Goal: Task Accomplishment & Management: Complete application form

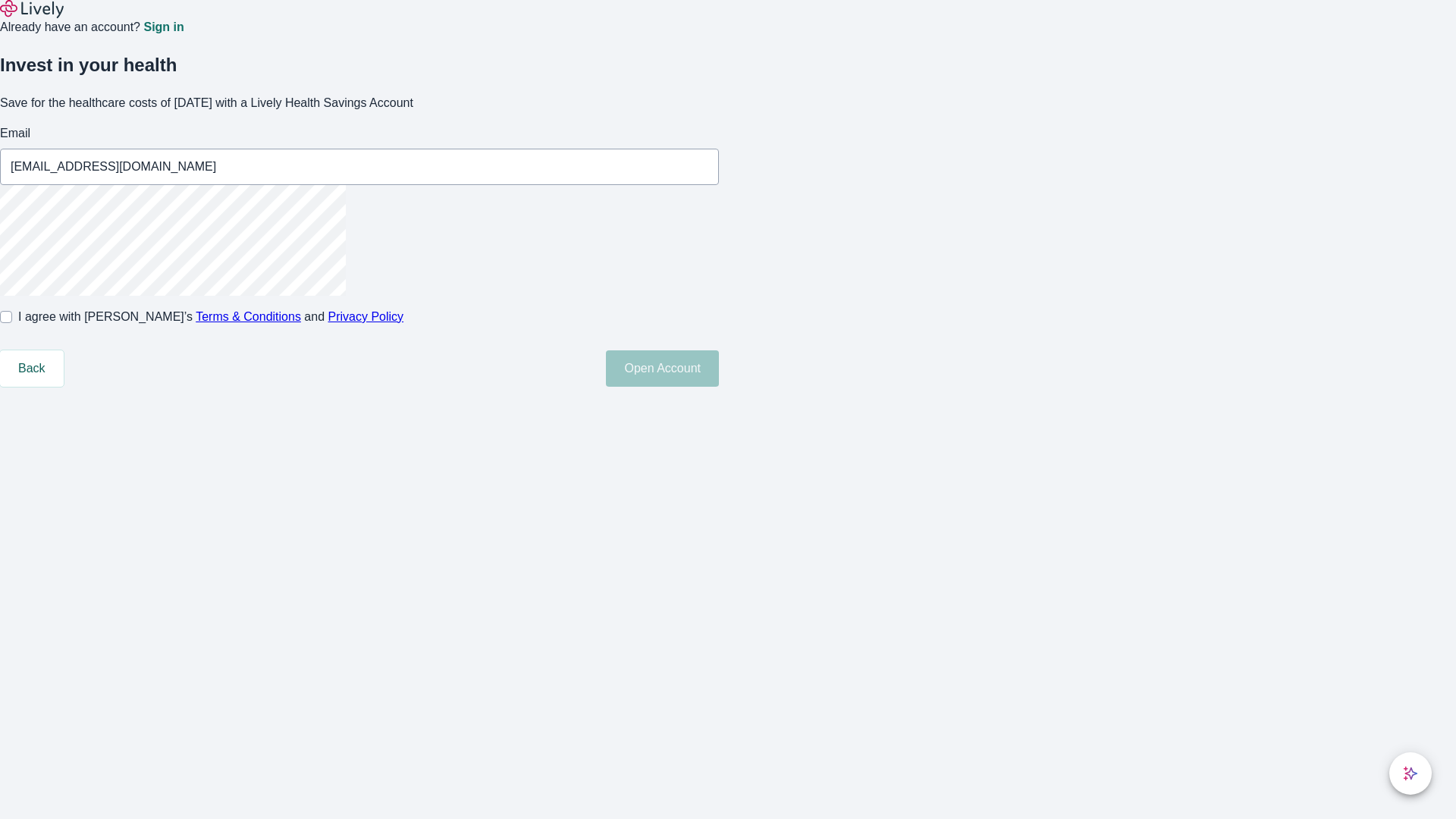
click at [12, 323] on input "I agree with Lively’s Terms & Conditions and Privacy Policy" at bounding box center [6, 316] width 12 height 12
checkbox input "true"
click at [719, 386] on button "Open Account" at bounding box center [662, 368] width 113 height 36
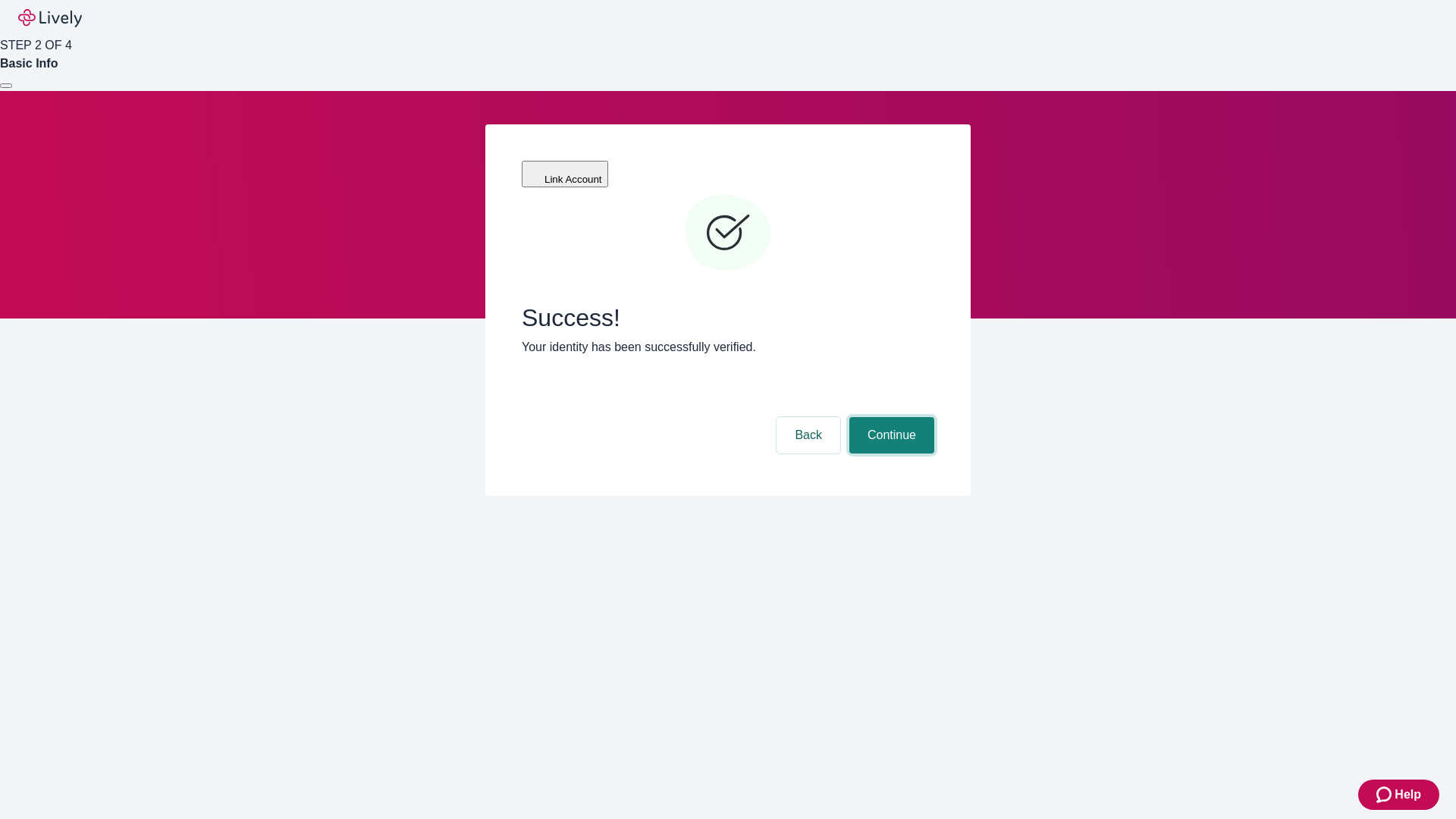
click at [890, 417] on button "Continue" at bounding box center [892, 435] width 85 height 36
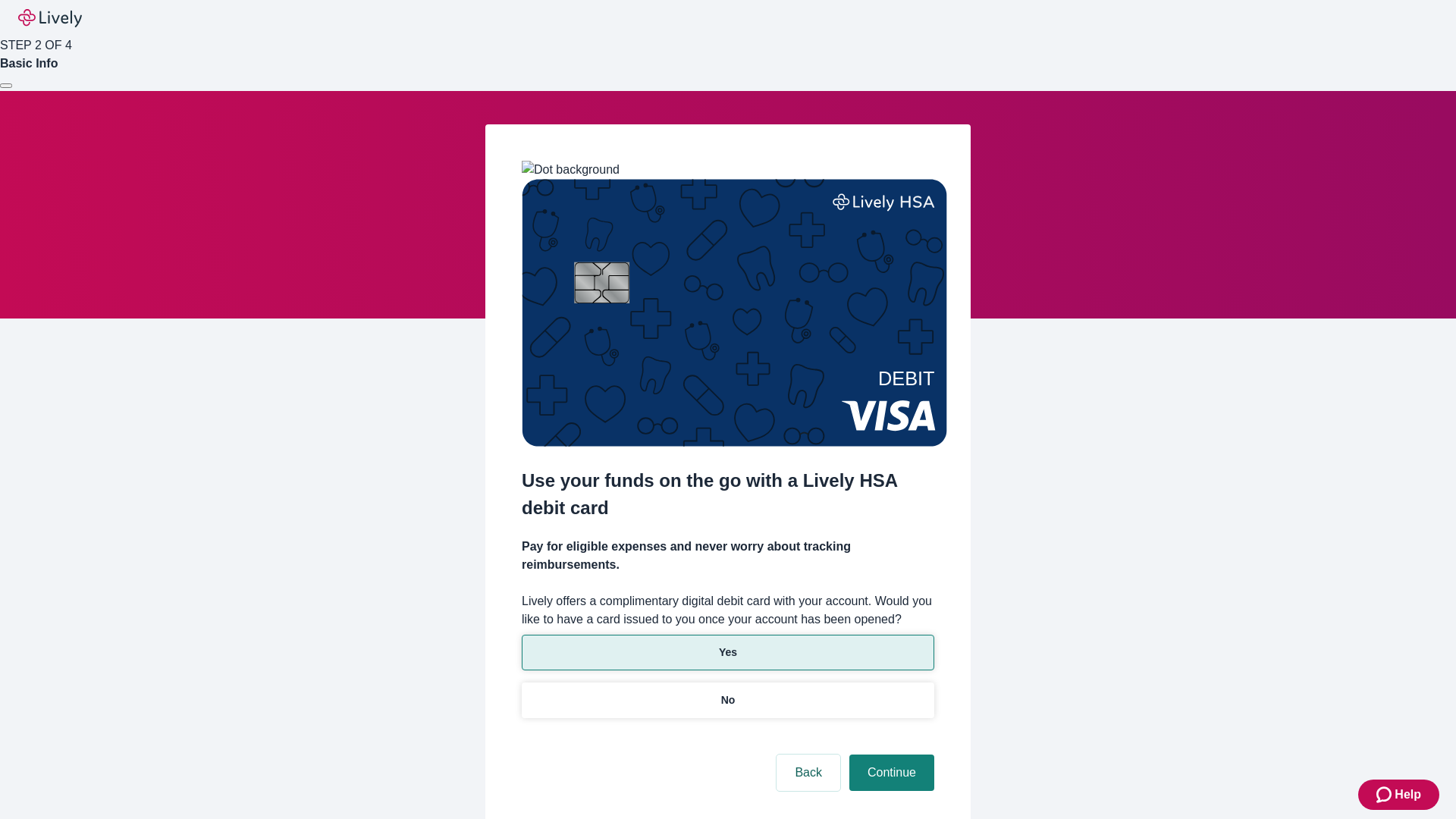
click at [728, 645] on p "Yes" at bounding box center [728, 652] width 18 height 16
click at [890, 755] on button "Continue" at bounding box center [892, 773] width 85 height 36
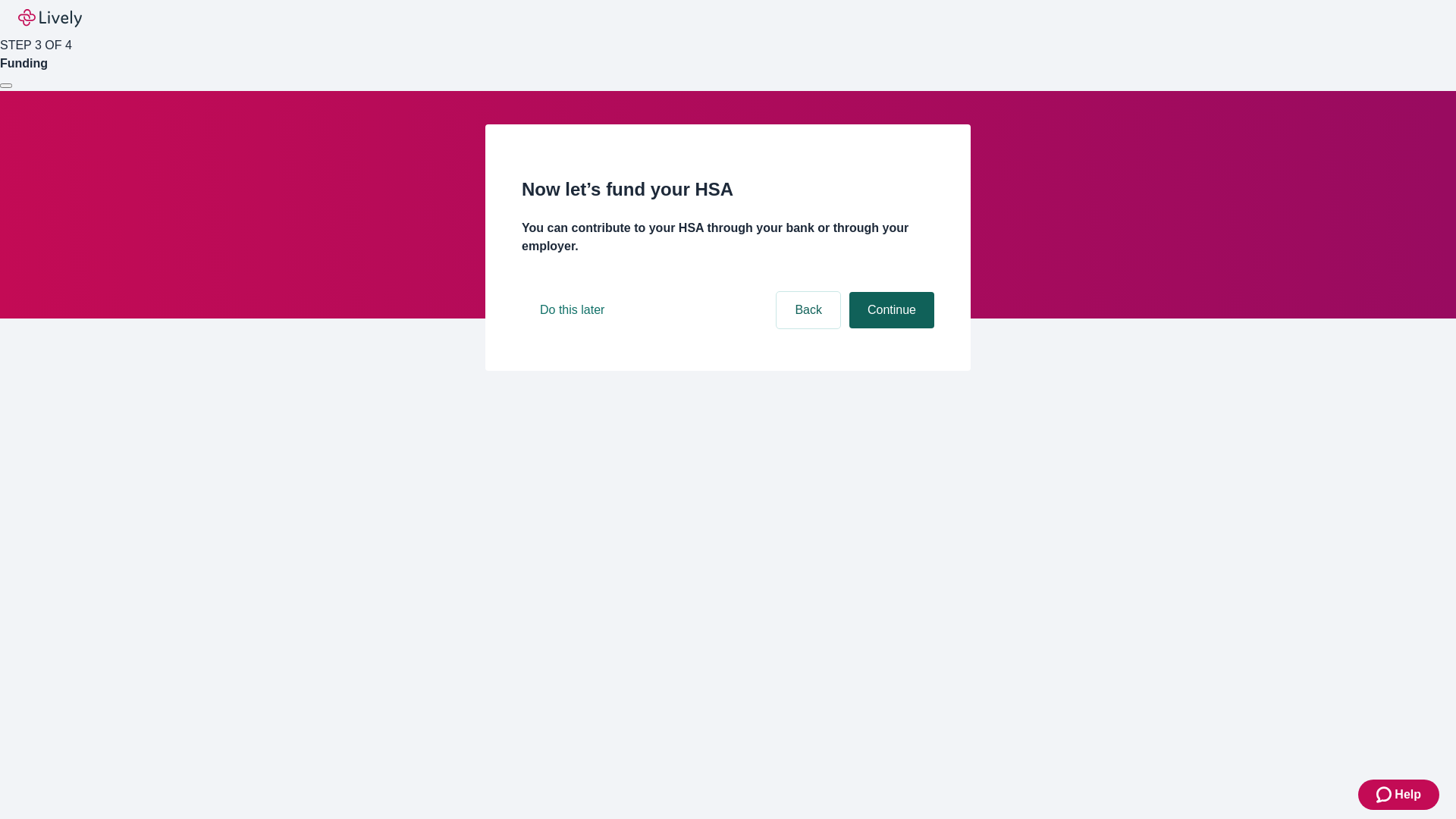
click at [890, 328] on button "Continue" at bounding box center [892, 309] width 85 height 36
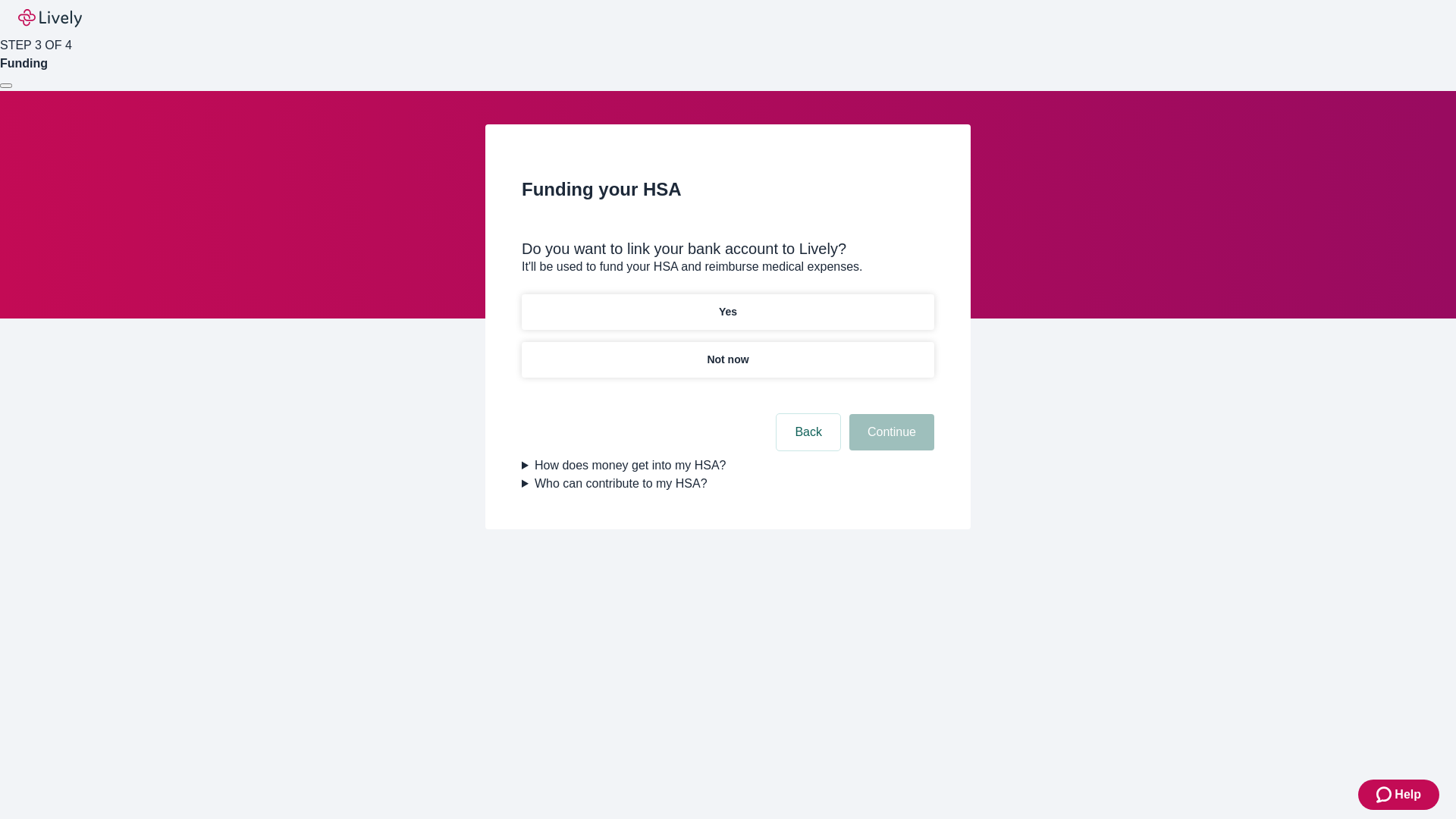
click at [728, 352] on p "Not now" at bounding box center [728, 360] width 41 height 16
click at [890, 442] on button "Continue" at bounding box center [892, 432] width 85 height 36
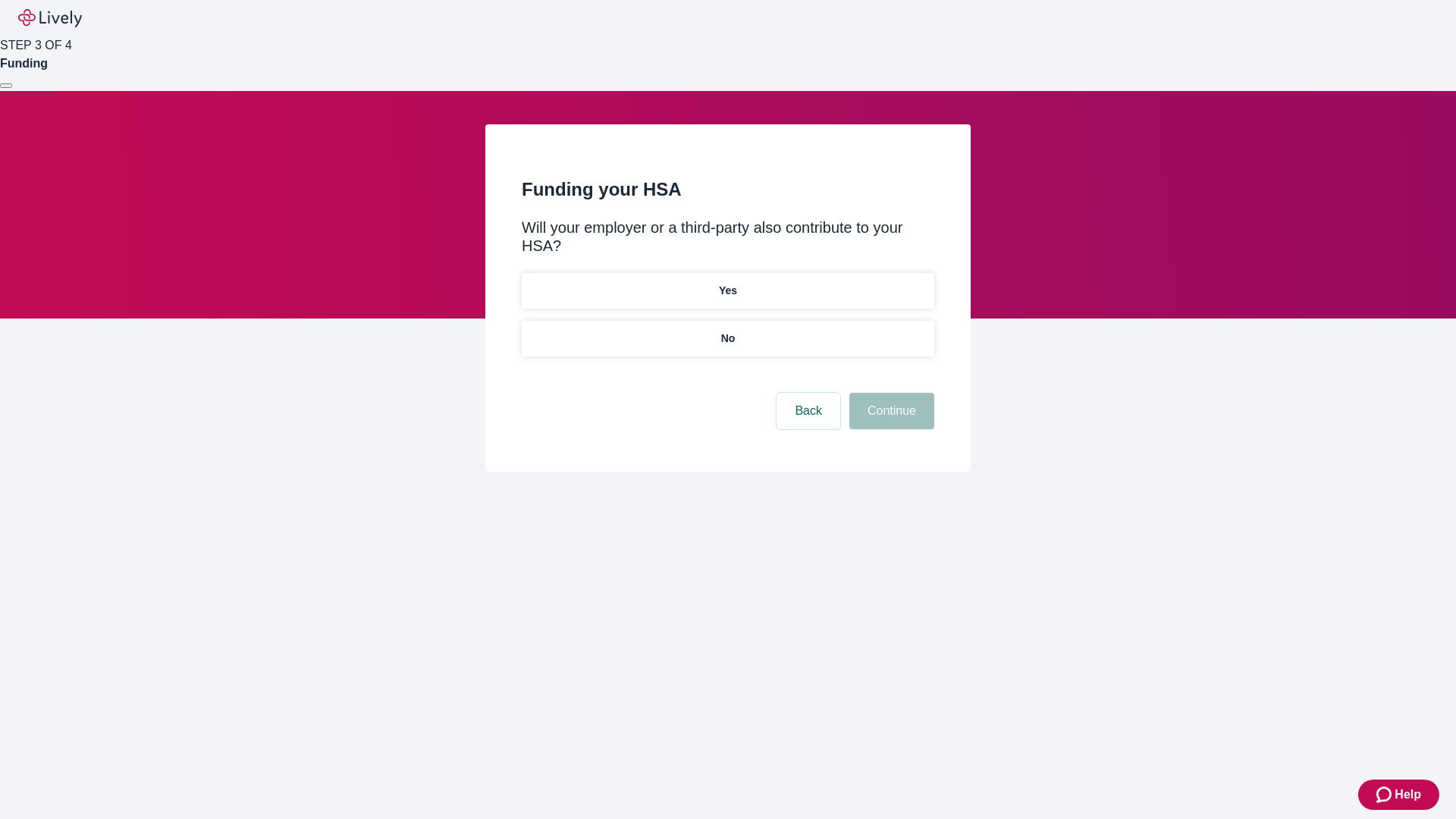
click at [728, 330] on p "No" at bounding box center [728, 338] width 15 height 16
click at [890, 393] on button "Continue" at bounding box center [892, 411] width 85 height 36
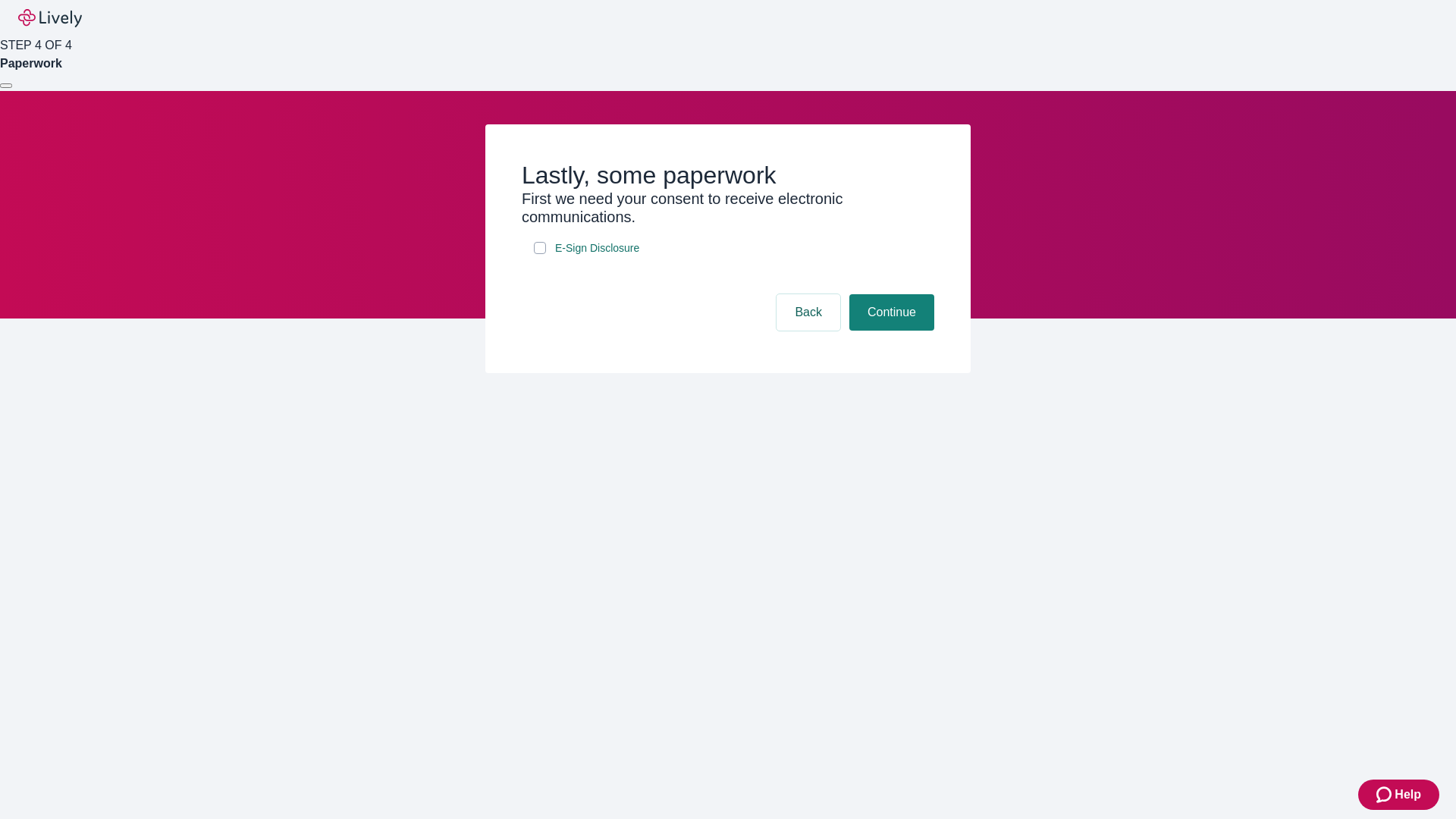
click at [540, 254] on input "E-Sign Disclosure" at bounding box center [540, 247] width 12 height 12
checkbox input "true"
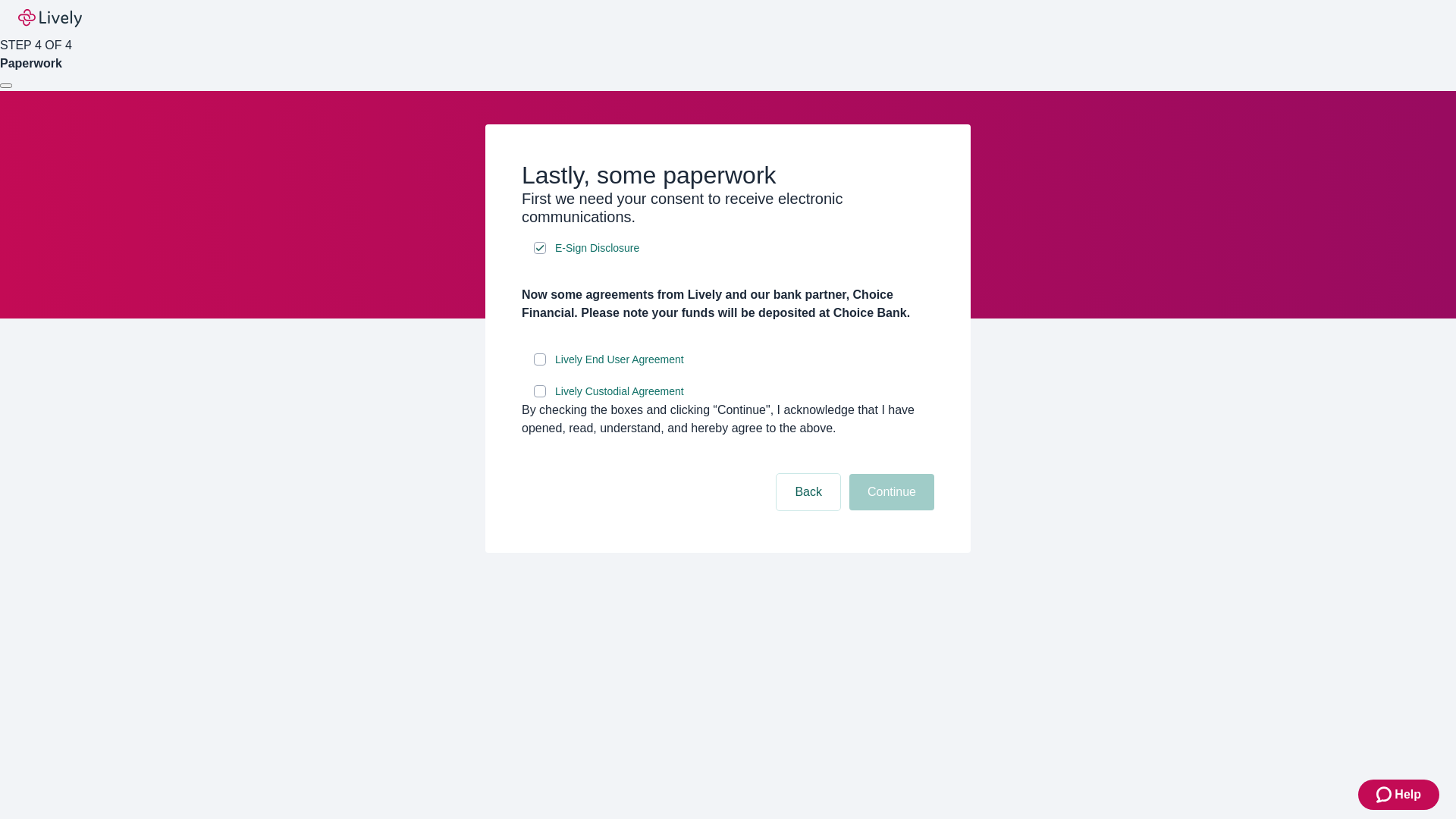
click at [540, 366] on input "Lively End User Agreement" at bounding box center [540, 360] width 12 height 12
checkbox input "true"
click at [540, 397] on input "Lively Custodial Agreement" at bounding box center [540, 391] width 12 height 12
checkbox input "true"
click at [890, 511] on button "Continue" at bounding box center [892, 492] width 85 height 36
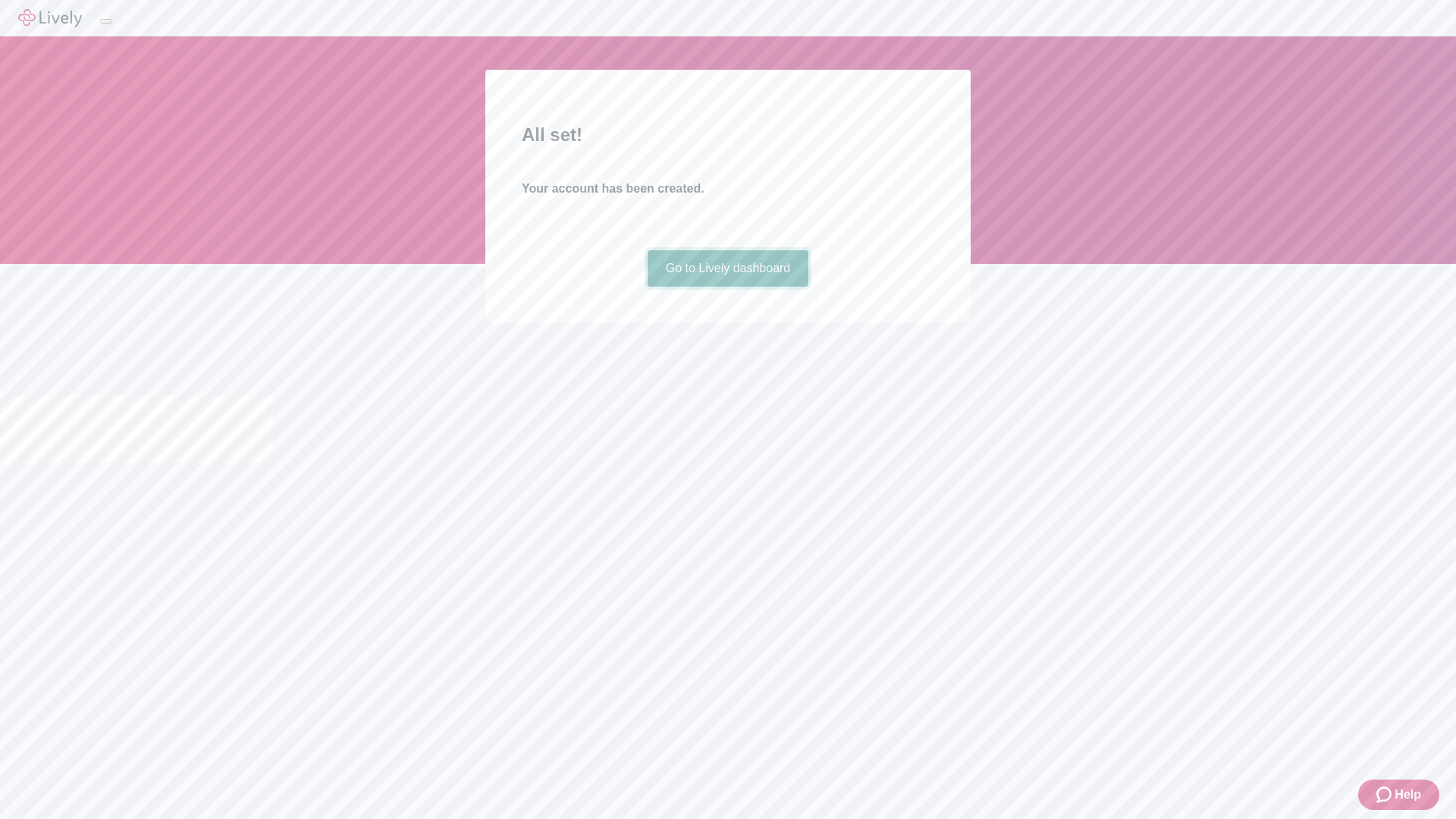
click at [728, 287] on link "Go to Lively dashboard" at bounding box center [728, 268] width 162 height 36
